Goal: Information Seeking & Learning: Check status

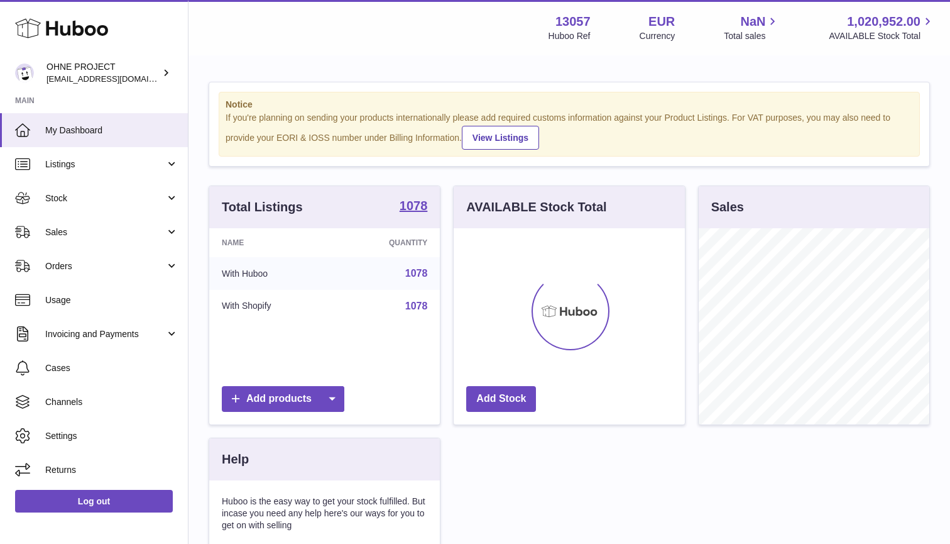
scroll to position [196, 231]
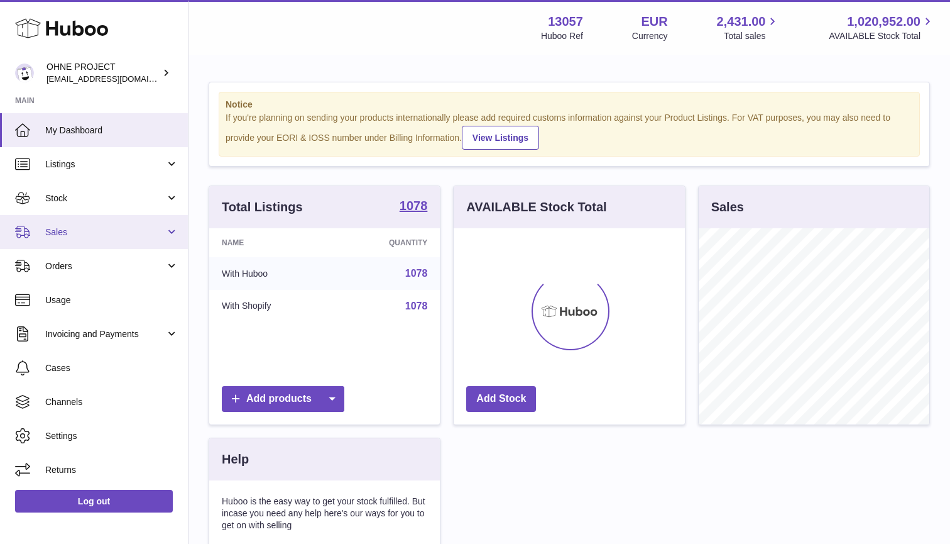
click at [92, 226] on span "Sales" at bounding box center [105, 232] width 120 height 12
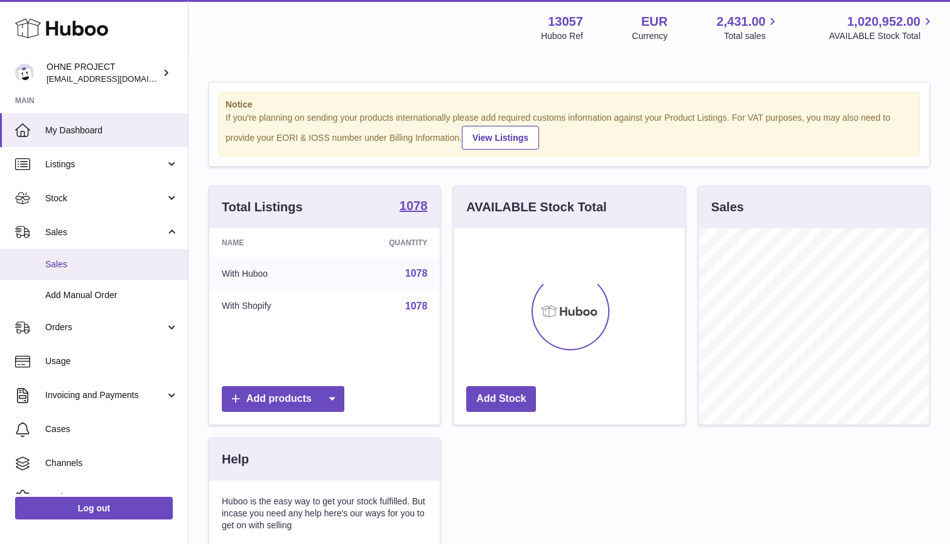
click at [84, 260] on span "Sales" at bounding box center [111, 264] width 133 height 12
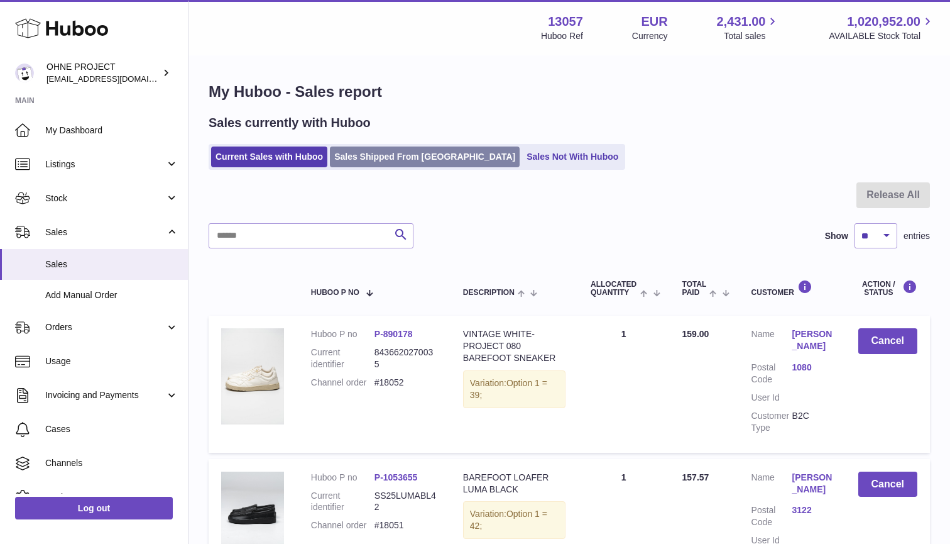
click at [375, 157] on link "Sales Shipped From Huboo" at bounding box center [425, 156] width 190 height 21
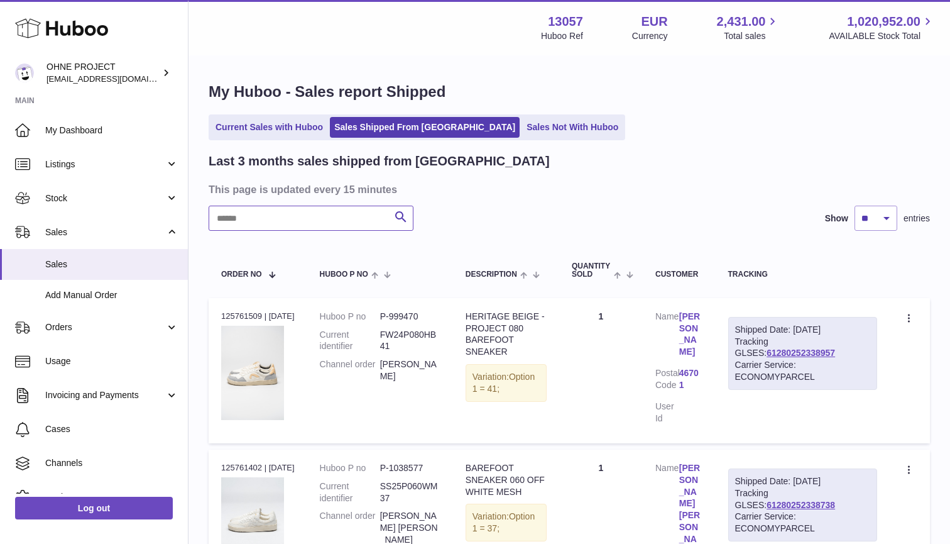
click at [294, 223] on input "text" at bounding box center [311, 218] width 205 height 25
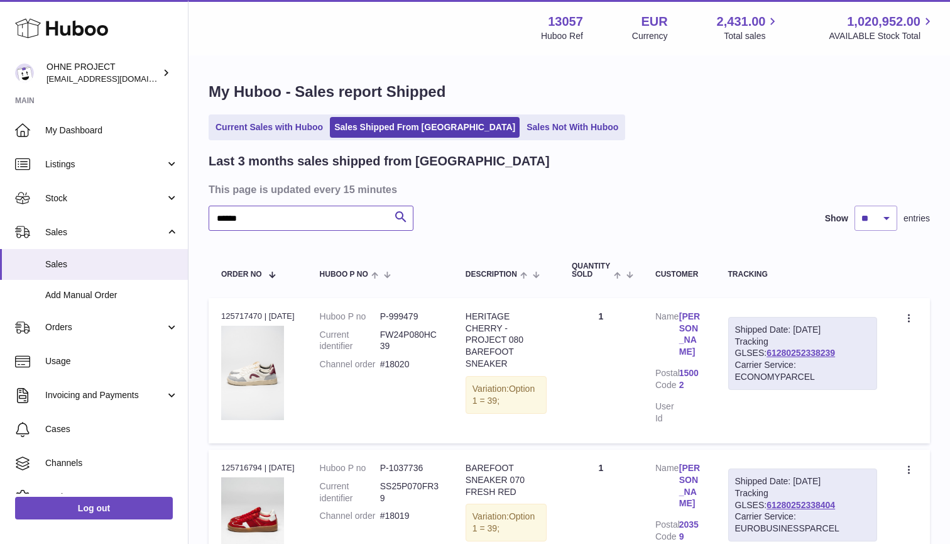
type input "*******"
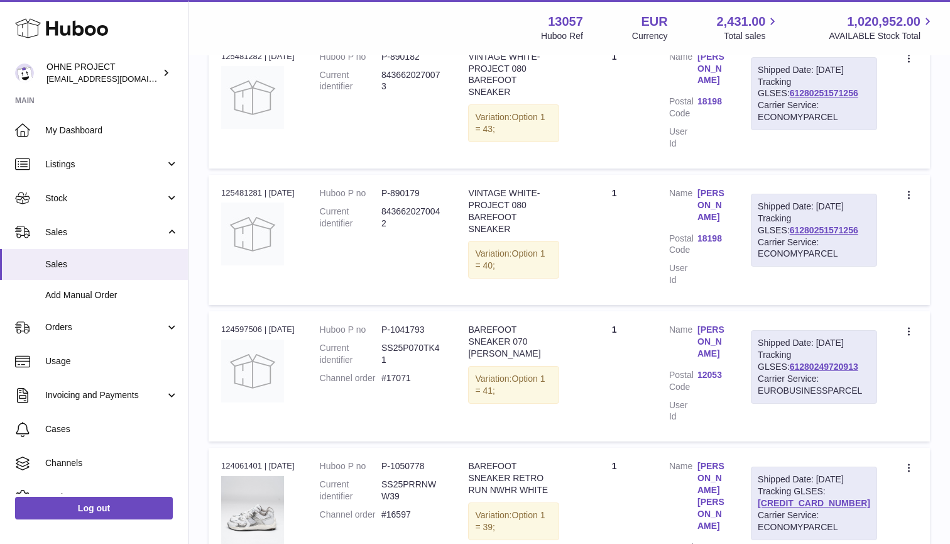
scroll to position [257, 0]
